Goal: Information Seeking & Learning: Find specific fact

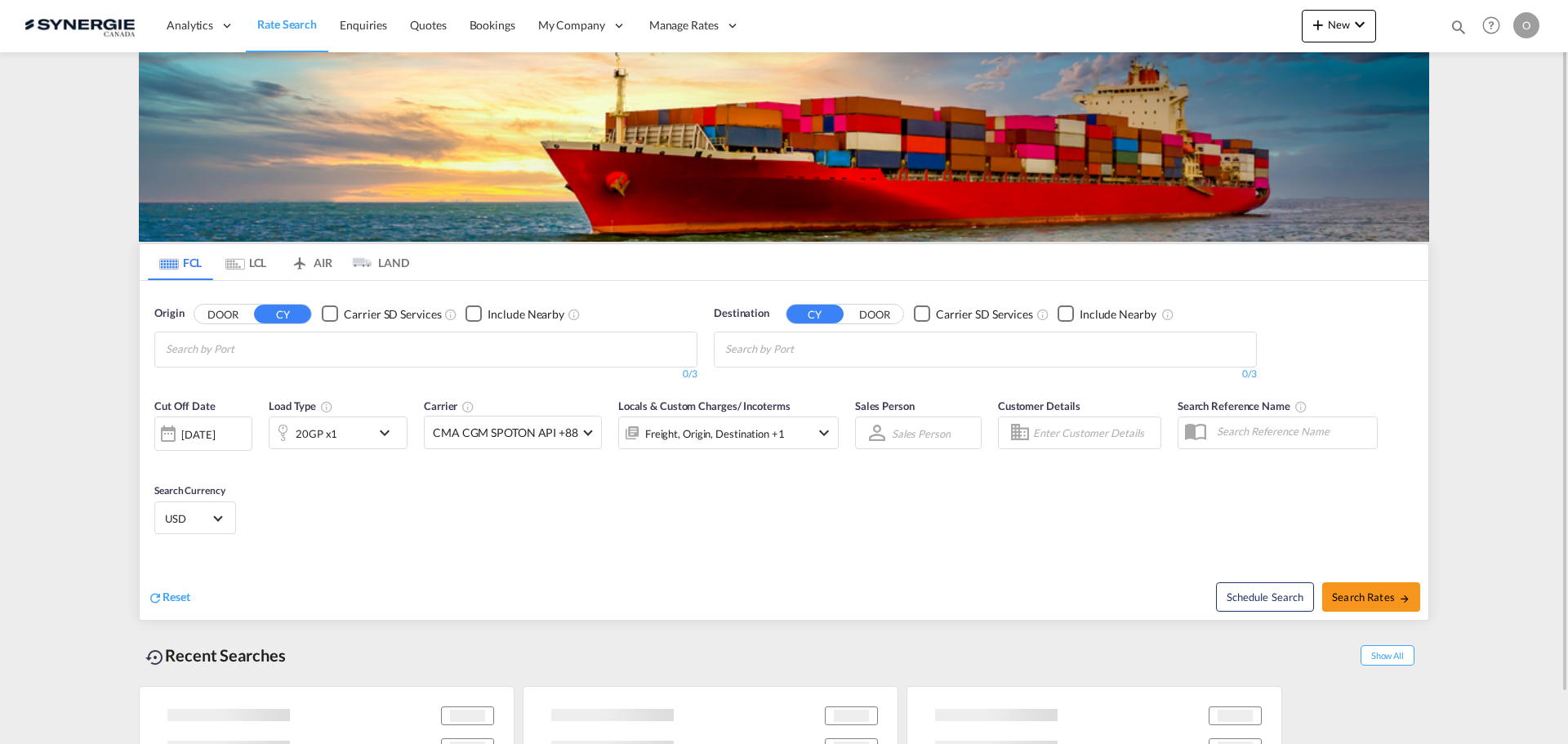
click at [1449, 27] on md-icon "icon-magnify" at bounding box center [1458, 26] width 18 height 18
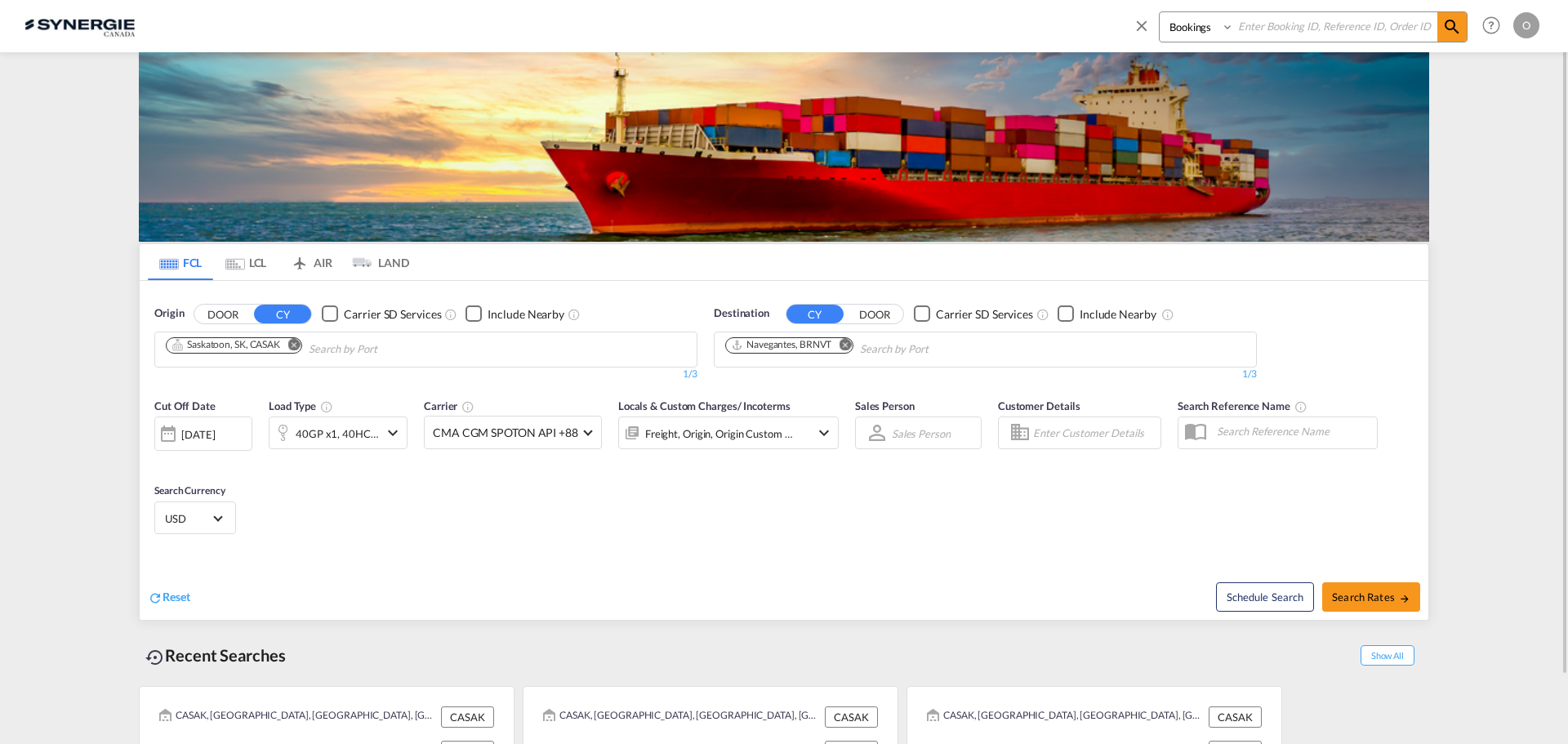
click at [1366, 12] on input at bounding box center [1336, 26] width 203 height 29
paste input "SYC000014713"
type input "SYC000014713"
click at [1192, 21] on select "Bookings Quotes Enquiries" at bounding box center [1198, 26] width 78 height 30
select select "Quotes"
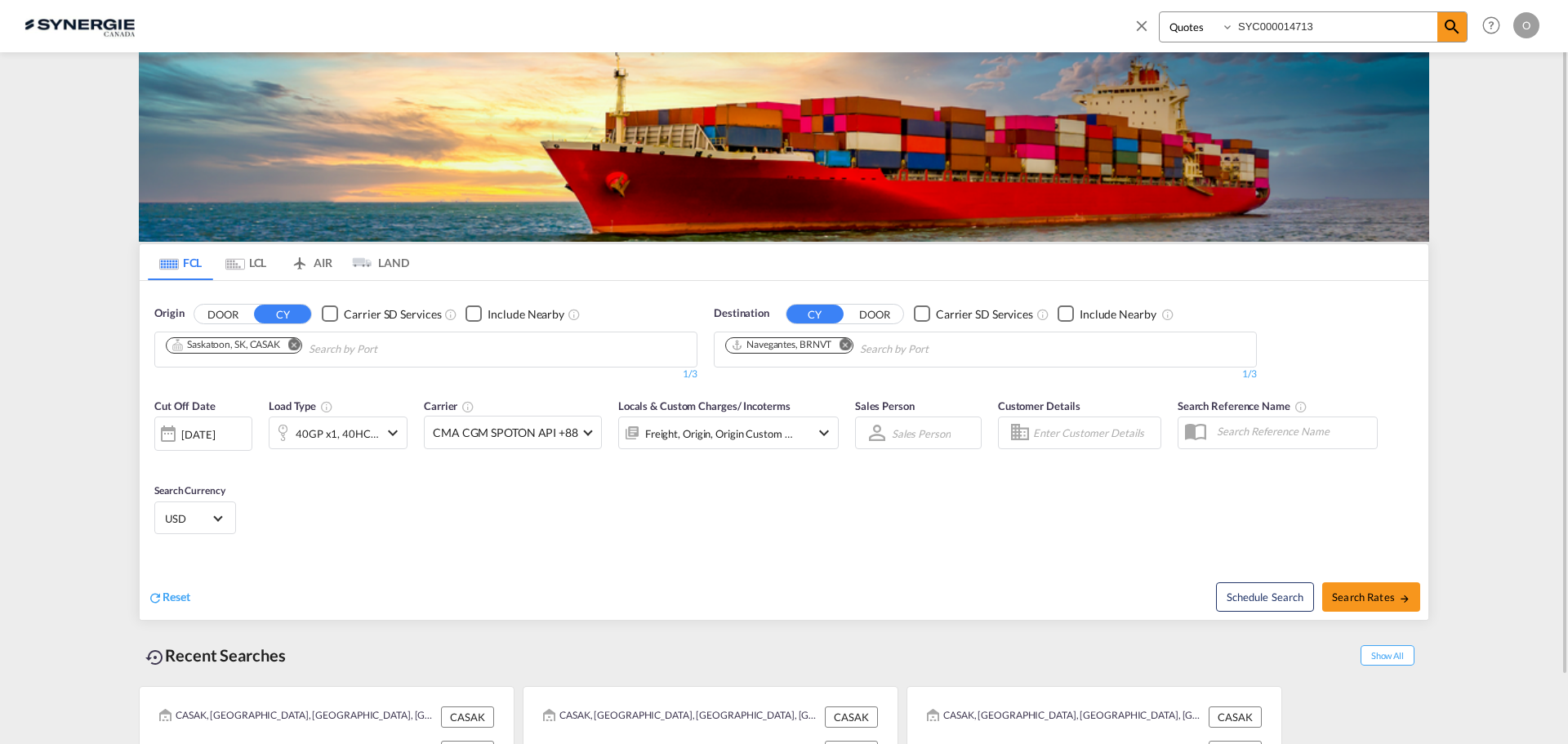
click at [1159, 12] on select "Bookings Quotes Enquiries" at bounding box center [1198, 26] width 78 height 30
click at [1442, 31] on md-icon "icon-magnify" at bounding box center [1451, 26] width 19 height 19
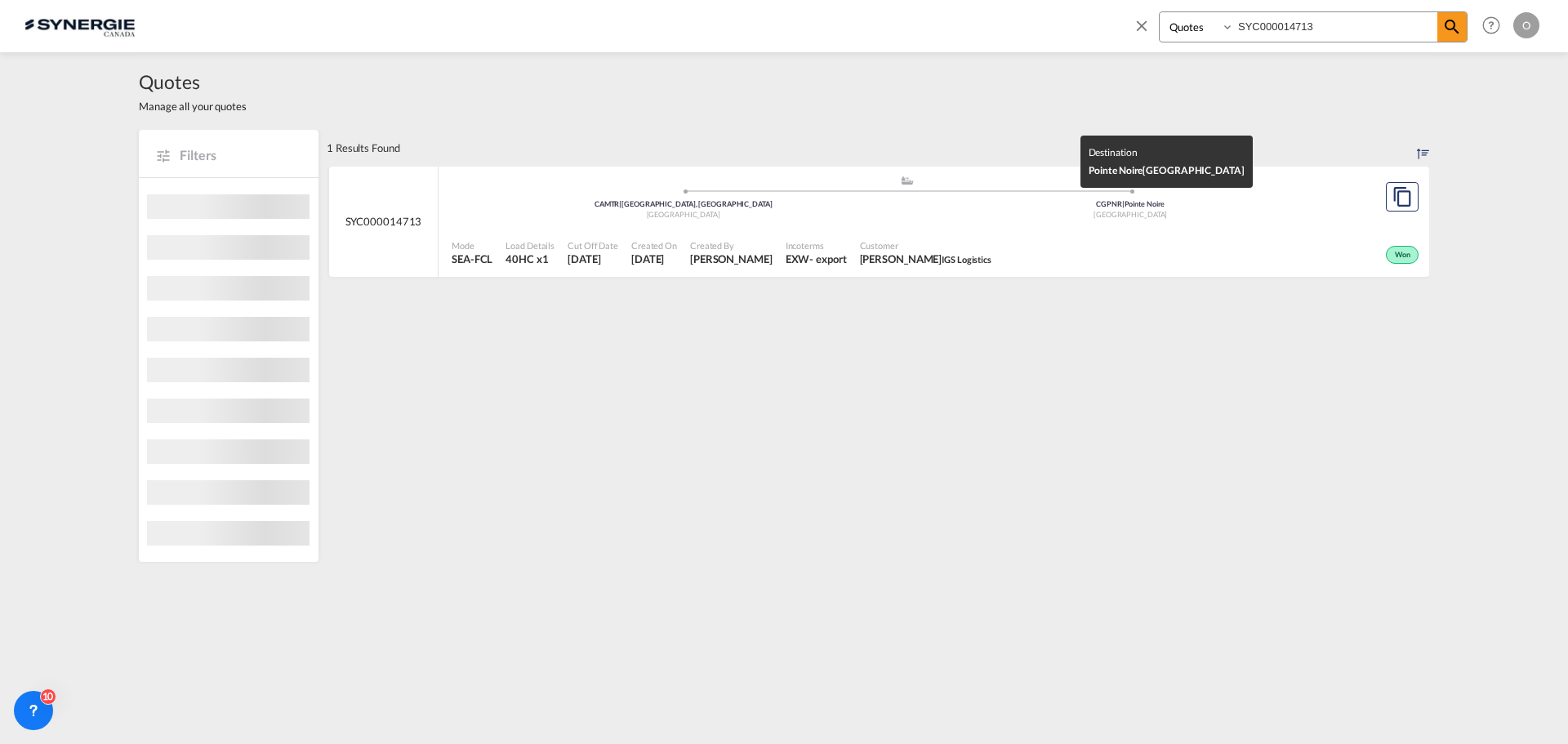
click at [946, 219] on div "Congo" at bounding box center [1131, 215] width 448 height 11
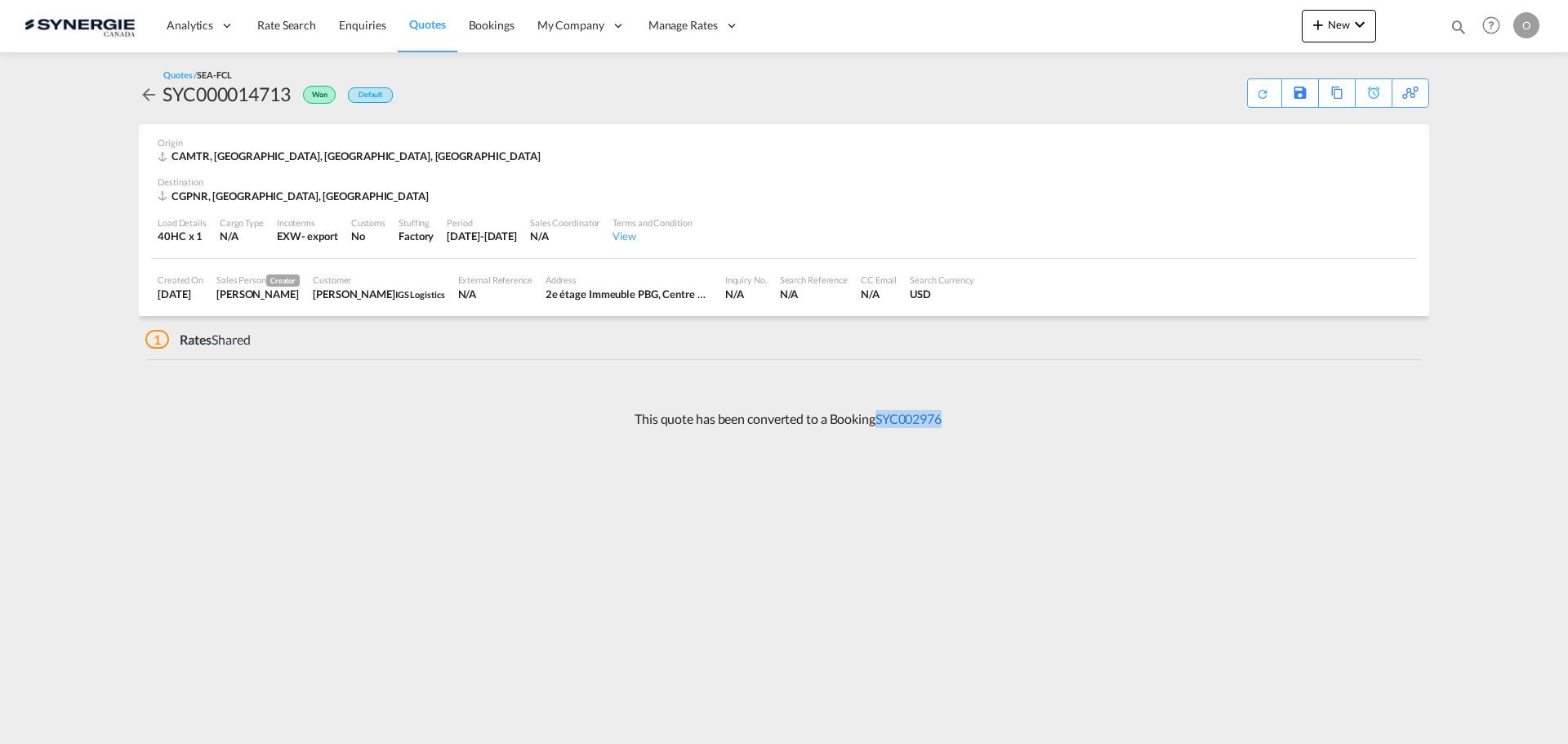
drag, startPoint x: 957, startPoint y: 423, endPoint x: 878, endPoint y: 424, distance: 79.0
click at [878, 424] on div "This quote has been converted to a Booking SYC002976" at bounding box center [784, 419] width 1290 height 44
copy link "SYC002976"
click at [910, 419] on link "SYC002976" at bounding box center [909, 419] width 66 height 15
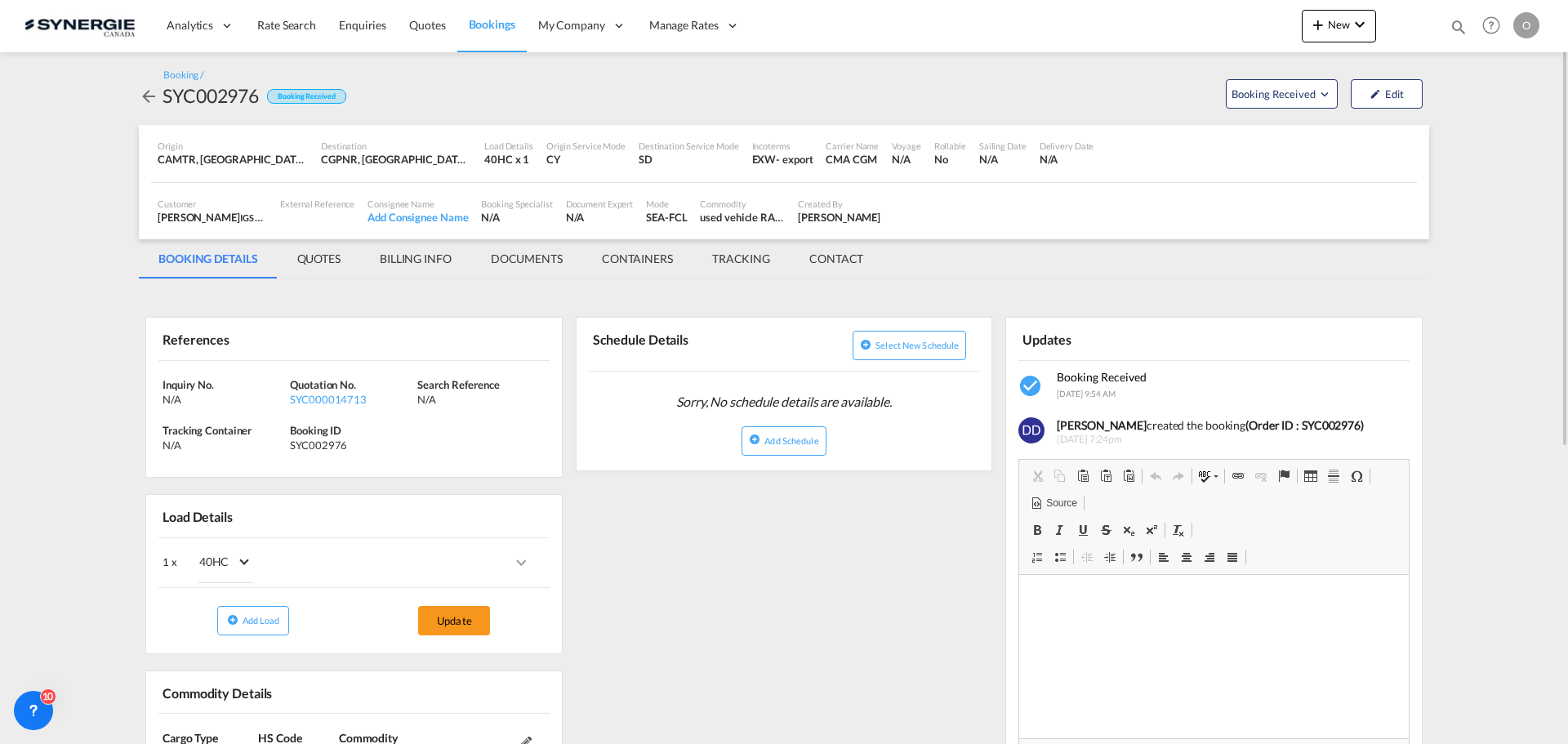
click at [318, 264] on md-tab-item "QUOTES" at bounding box center [319, 258] width 82 height 39
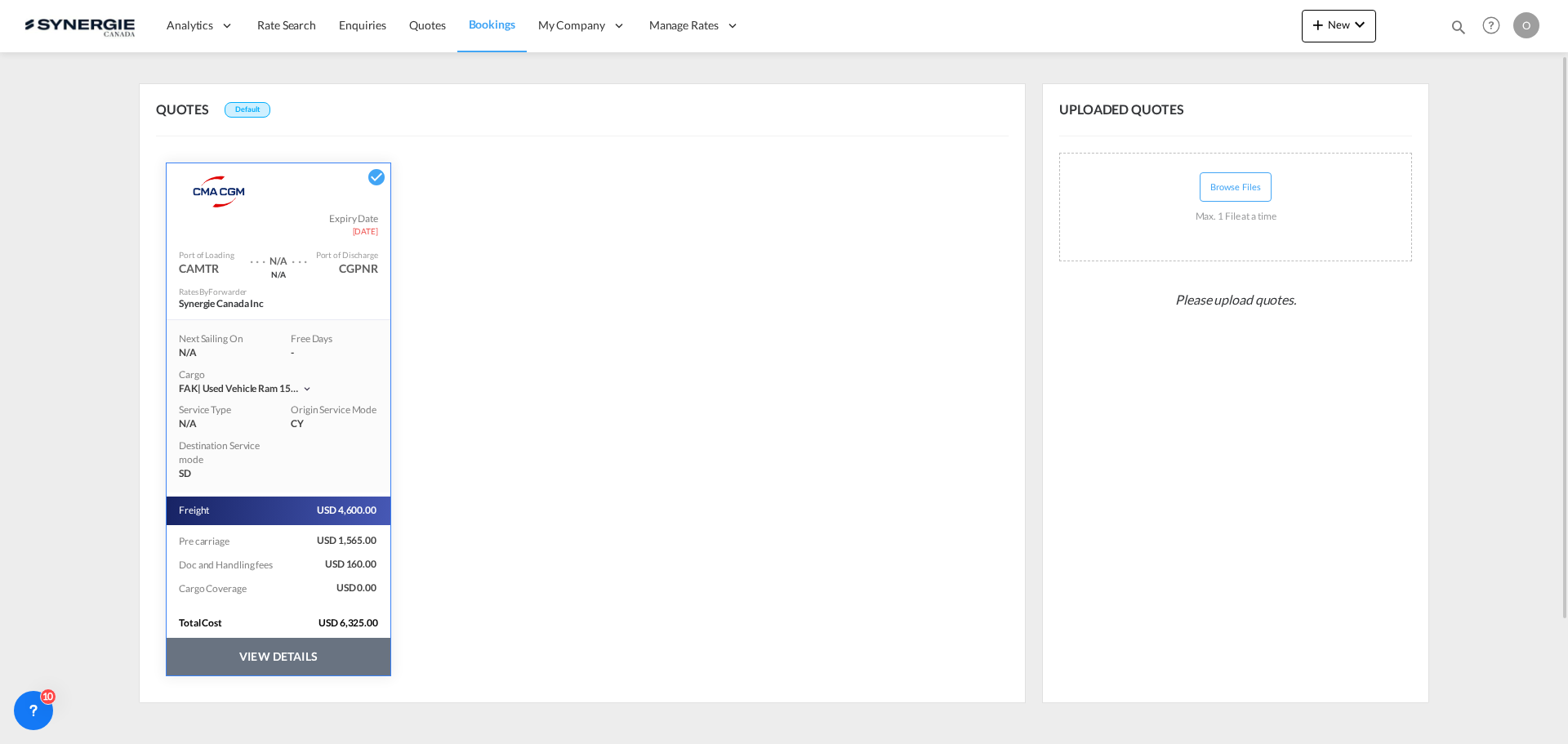
scroll to position [3, 0]
click at [257, 652] on button "VIEW DETAILS" at bounding box center [279, 656] width 224 height 37
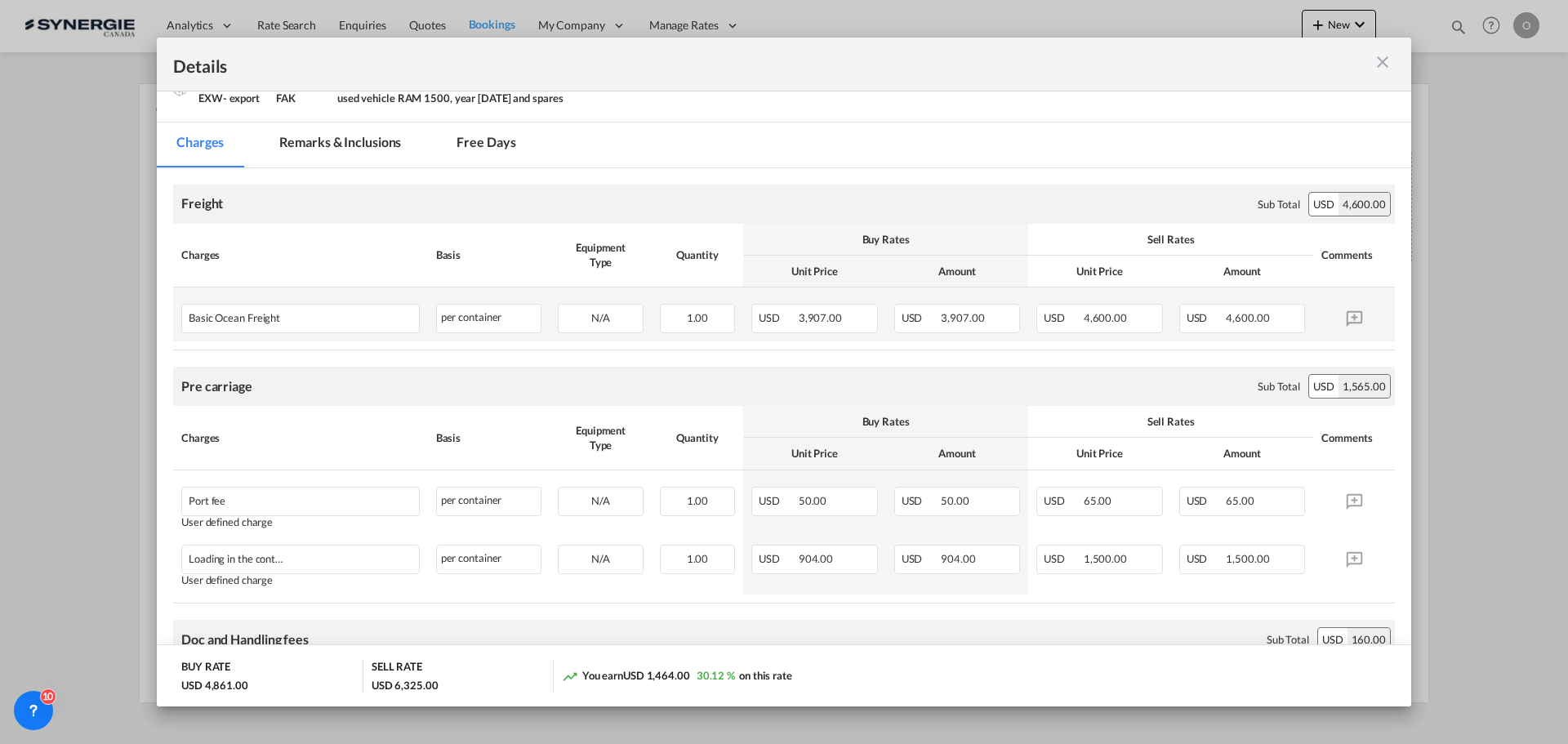
scroll to position [0, 0]
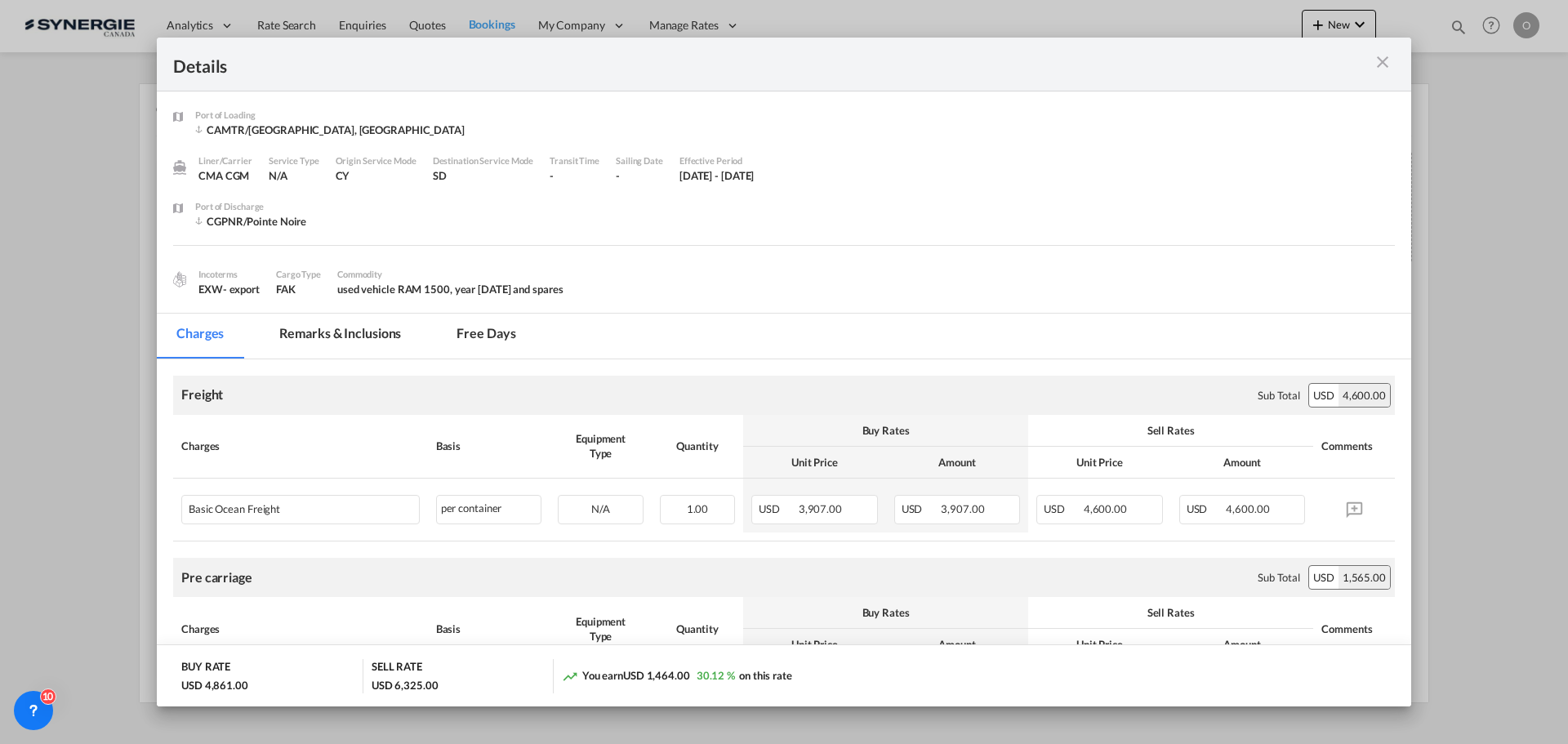
click at [340, 339] on md-tab-item "Remarks & Inclusions" at bounding box center [340, 336] width 161 height 45
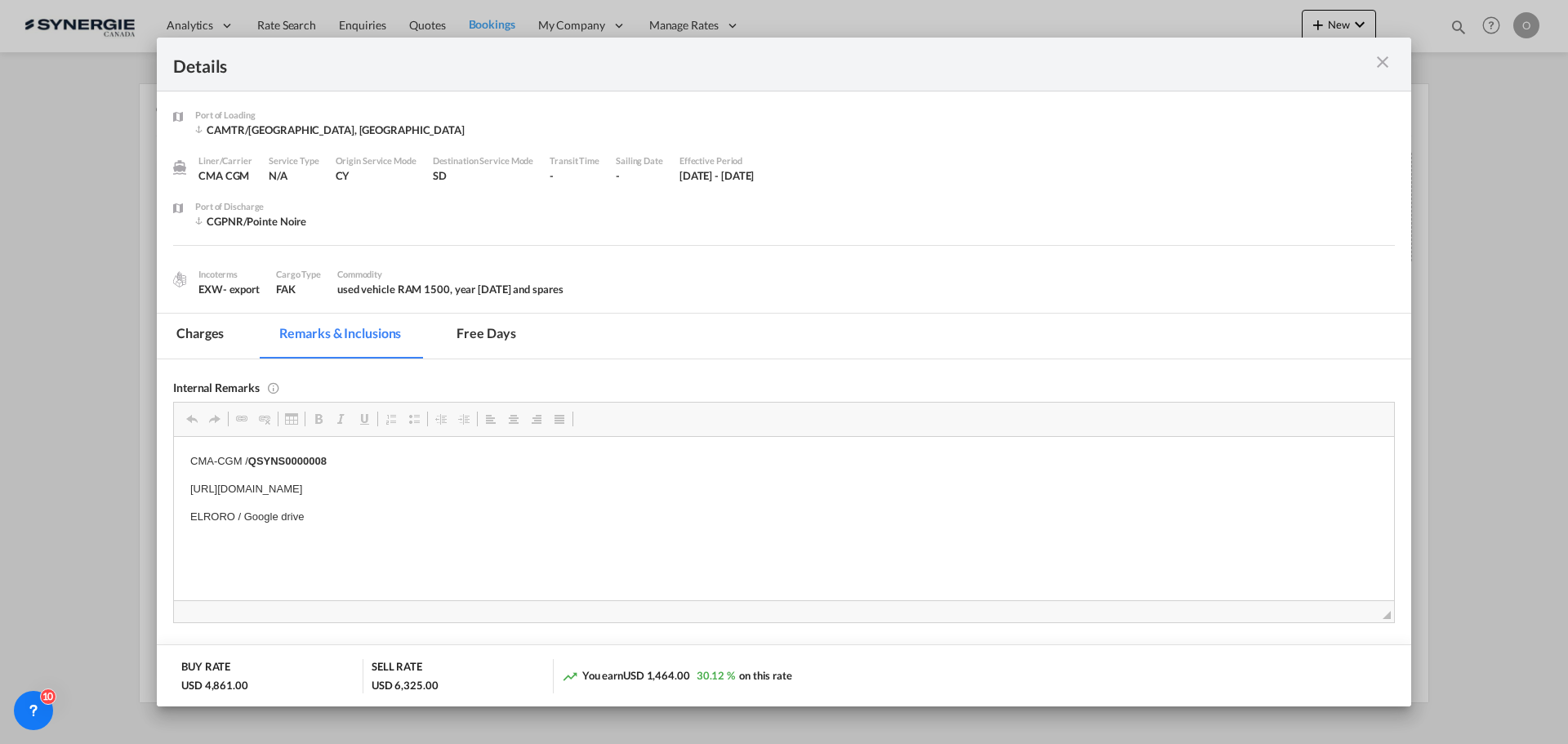
click at [1383, 59] on md-icon "icon-close m-3 fg-AAA8AD cursor" at bounding box center [1382, 62] width 19 height 19
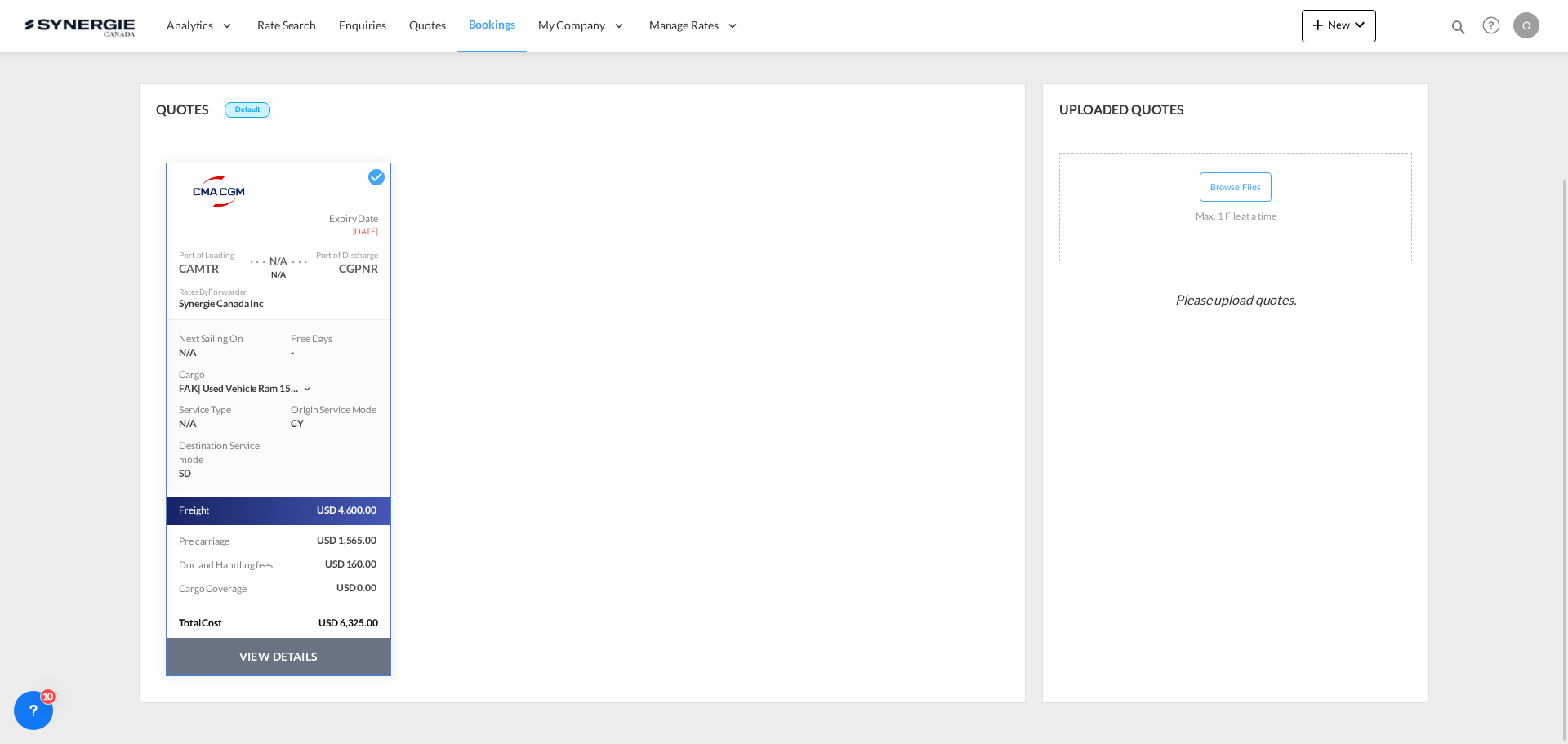
click at [718, 153] on div "QUOTES Default CMA CGM Expiry Date 30 Sep 2025 Port of Loading CAMTR . . . N/A …" at bounding box center [582, 392] width 887 height 619
click at [308, 662] on button "VIEW DETAILS" at bounding box center [279, 656] width 224 height 37
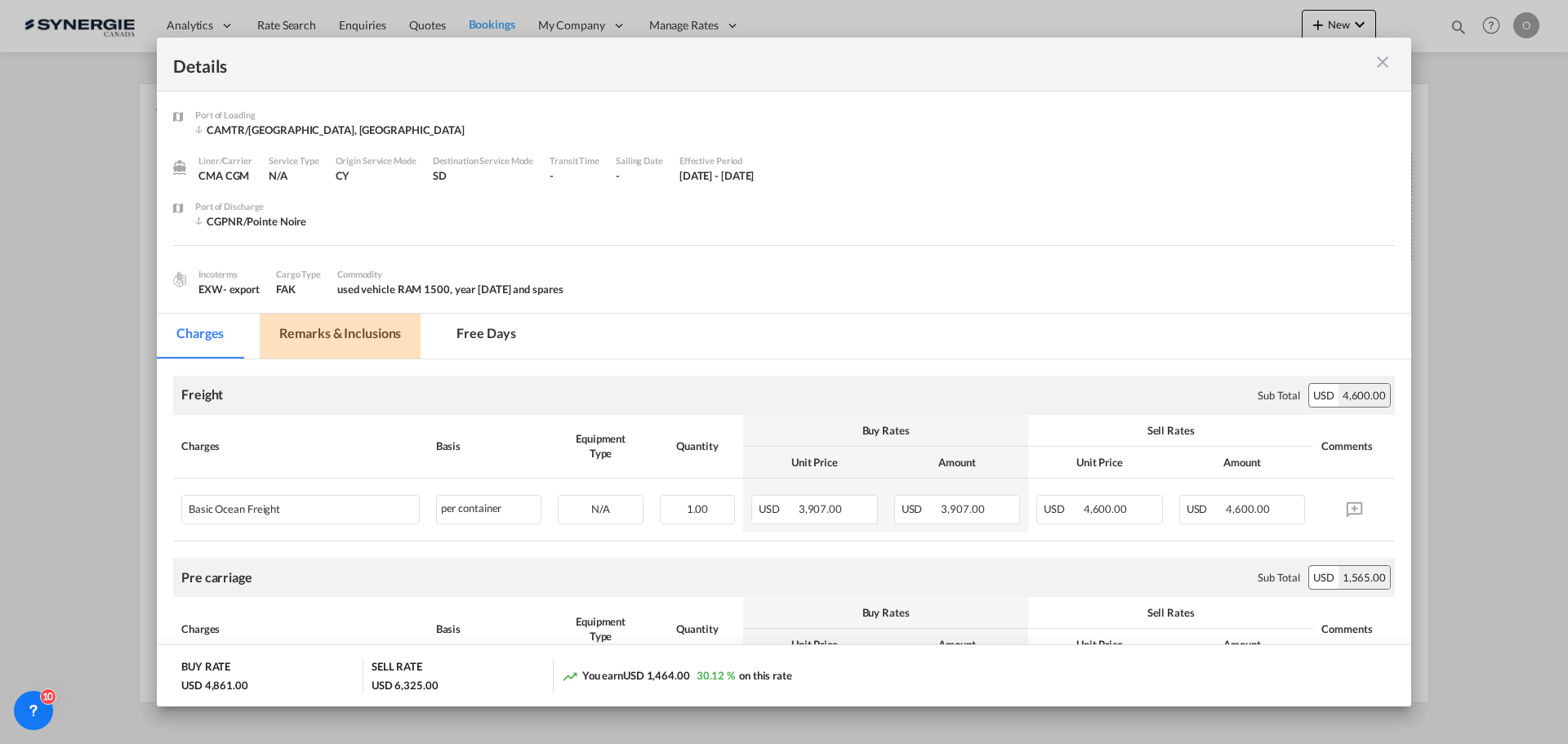
click at [368, 334] on md-tab-item "Remarks & Inclusions" at bounding box center [340, 336] width 161 height 45
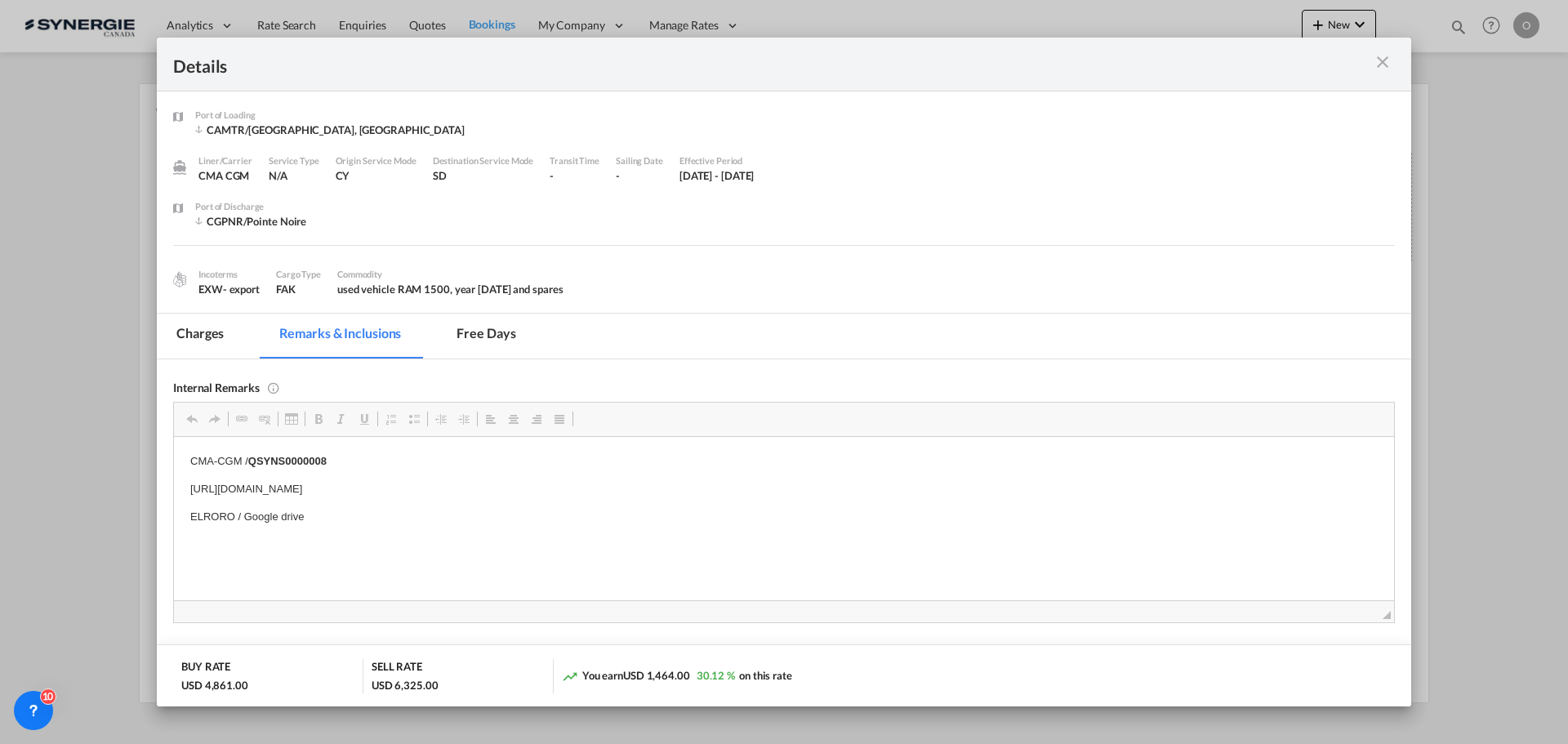
drag, startPoint x: 340, startPoint y: 462, endPoint x: 258, endPoint y: 463, distance: 82.0
drag, startPoint x: 253, startPoint y: 462, endPoint x: 341, endPoint y: 465, distance: 88.1
click at [341, 465] on p "CMA-CGM / QSYNS0000008" at bounding box center [783, 461] width 1187 height 17
copy strong "QSYNS0000008"
click at [194, 329] on md-tab-item "Charges" at bounding box center [200, 336] width 86 height 45
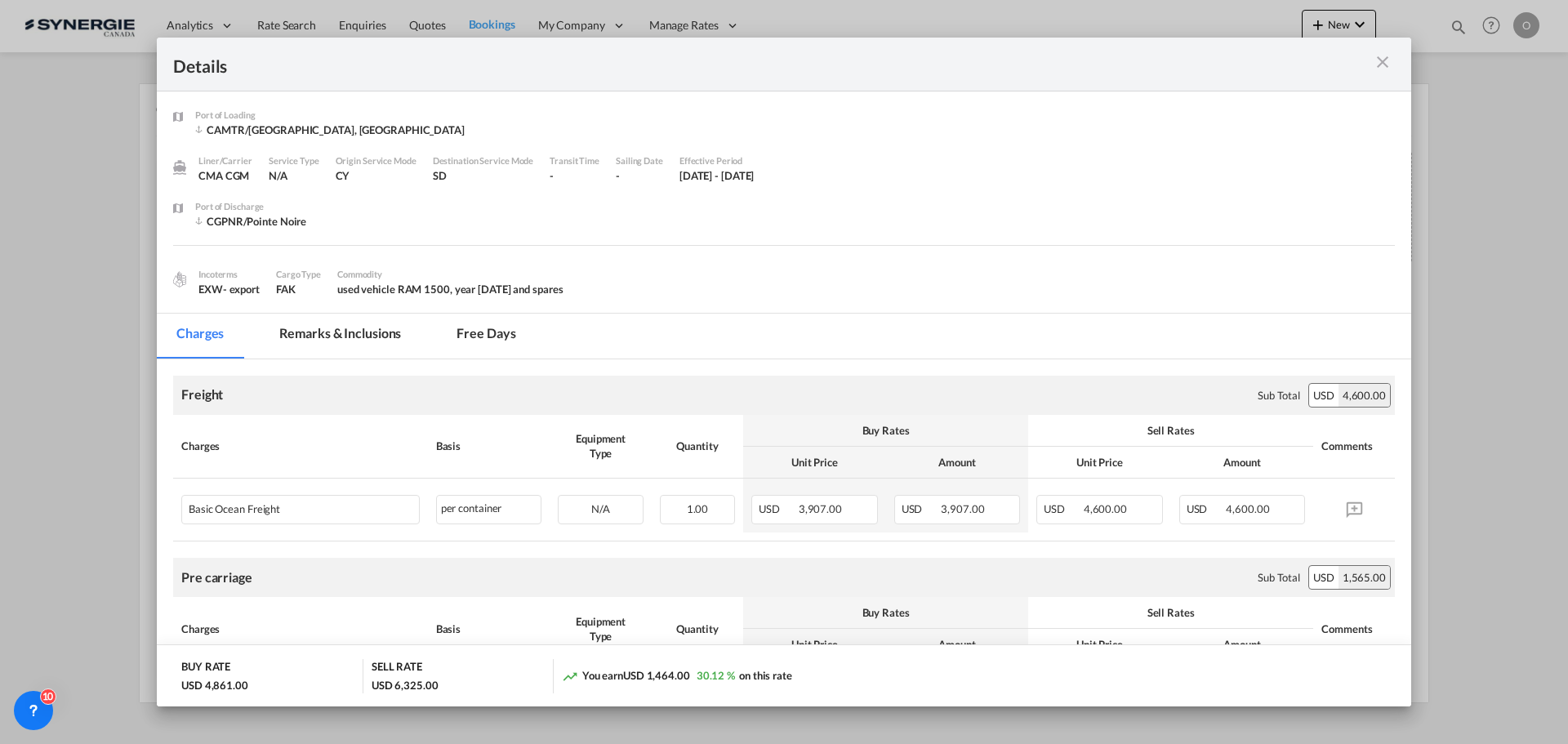
click at [1387, 58] on md-icon "icon-close m-3 fg-AAA8AD cursor" at bounding box center [1382, 62] width 19 height 19
